Goal: Information Seeking & Learning: Learn about a topic

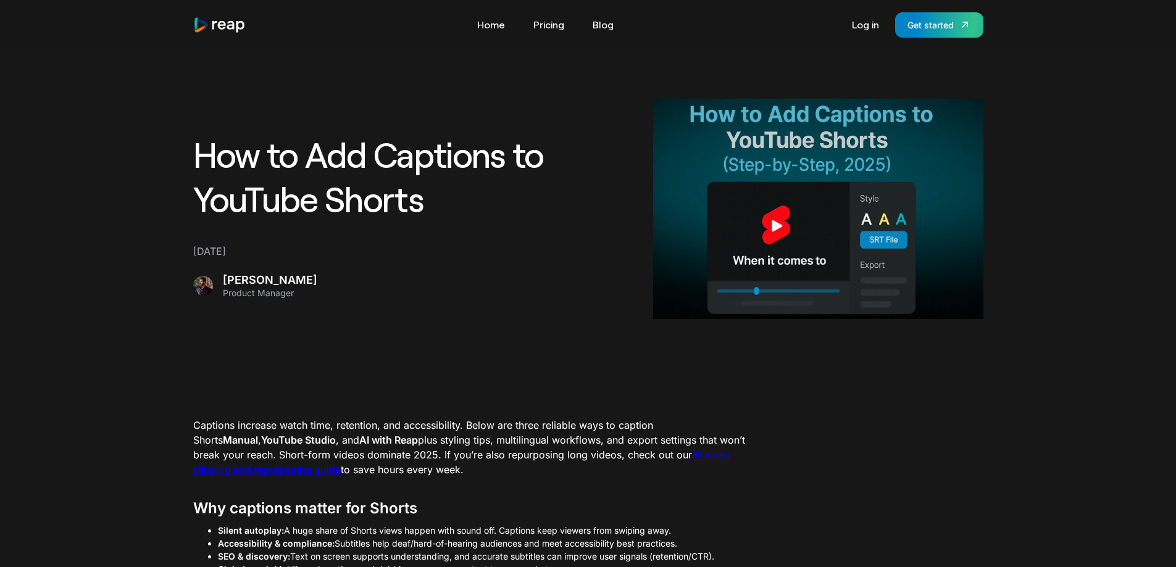
click at [326, 309] on div "How to Add Captions to YouTube Shorts [DATE] [PERSON_NAME] Product Manager" at bounding box center [588, 209] width 790 height 220
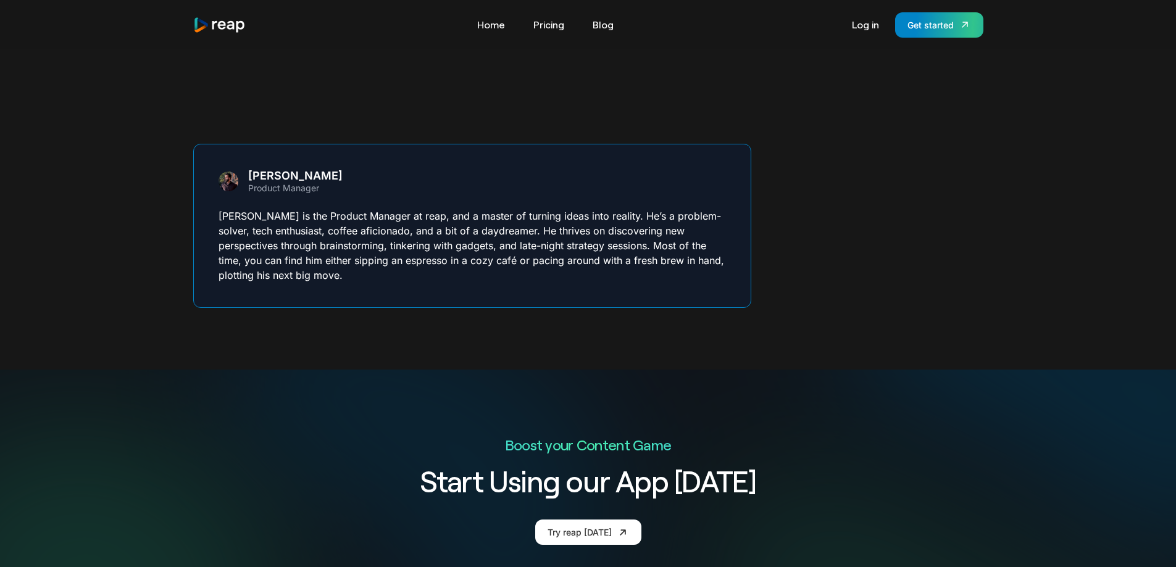
scroll to position [3576, 0]
